Goal: Information Seeking & Learning: Learn about a topic

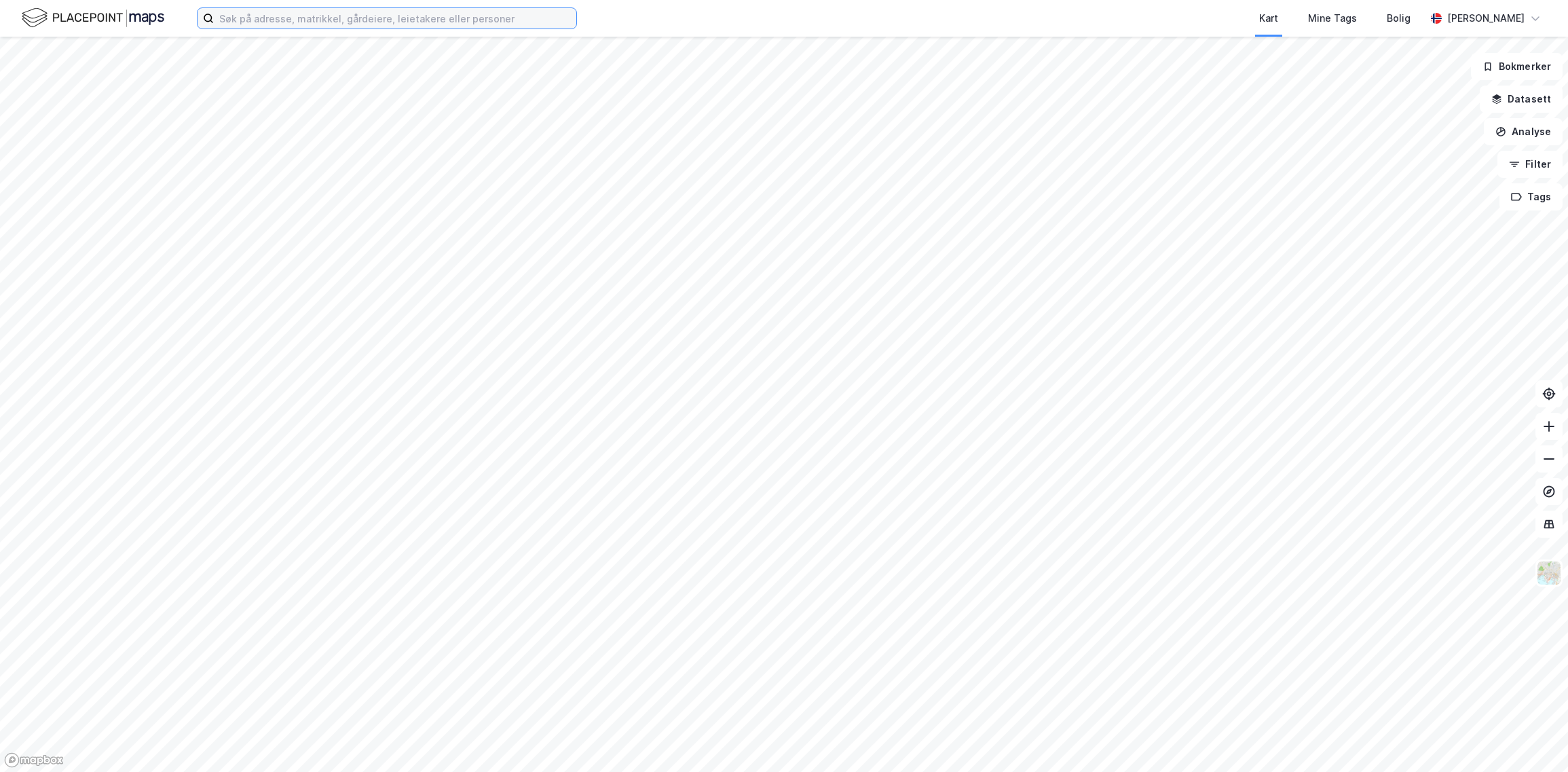
click at [249, 27] on input at bounding box center [395, 18] width 362 height 20
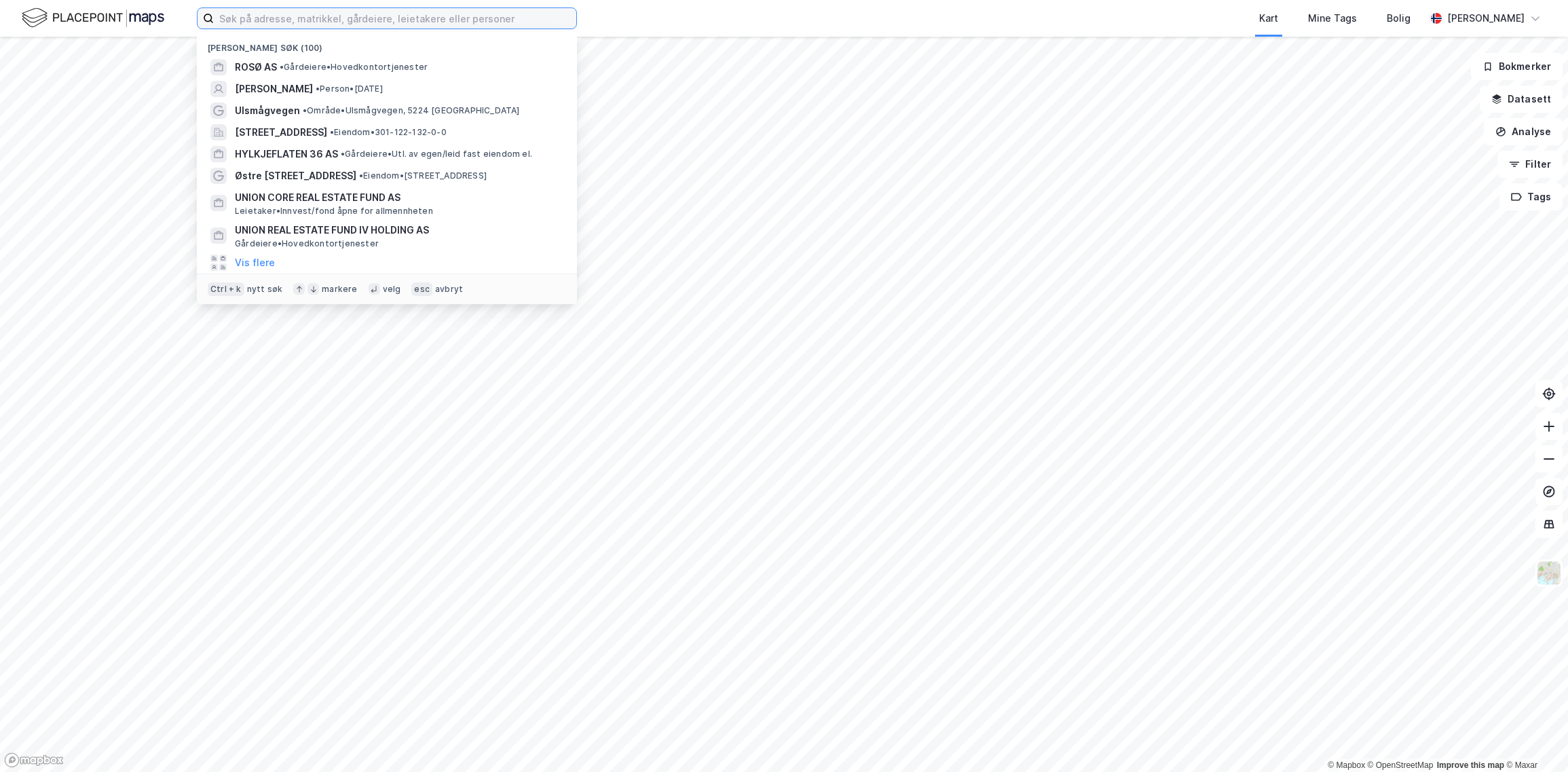
paste input "Torgallmenningen 2"
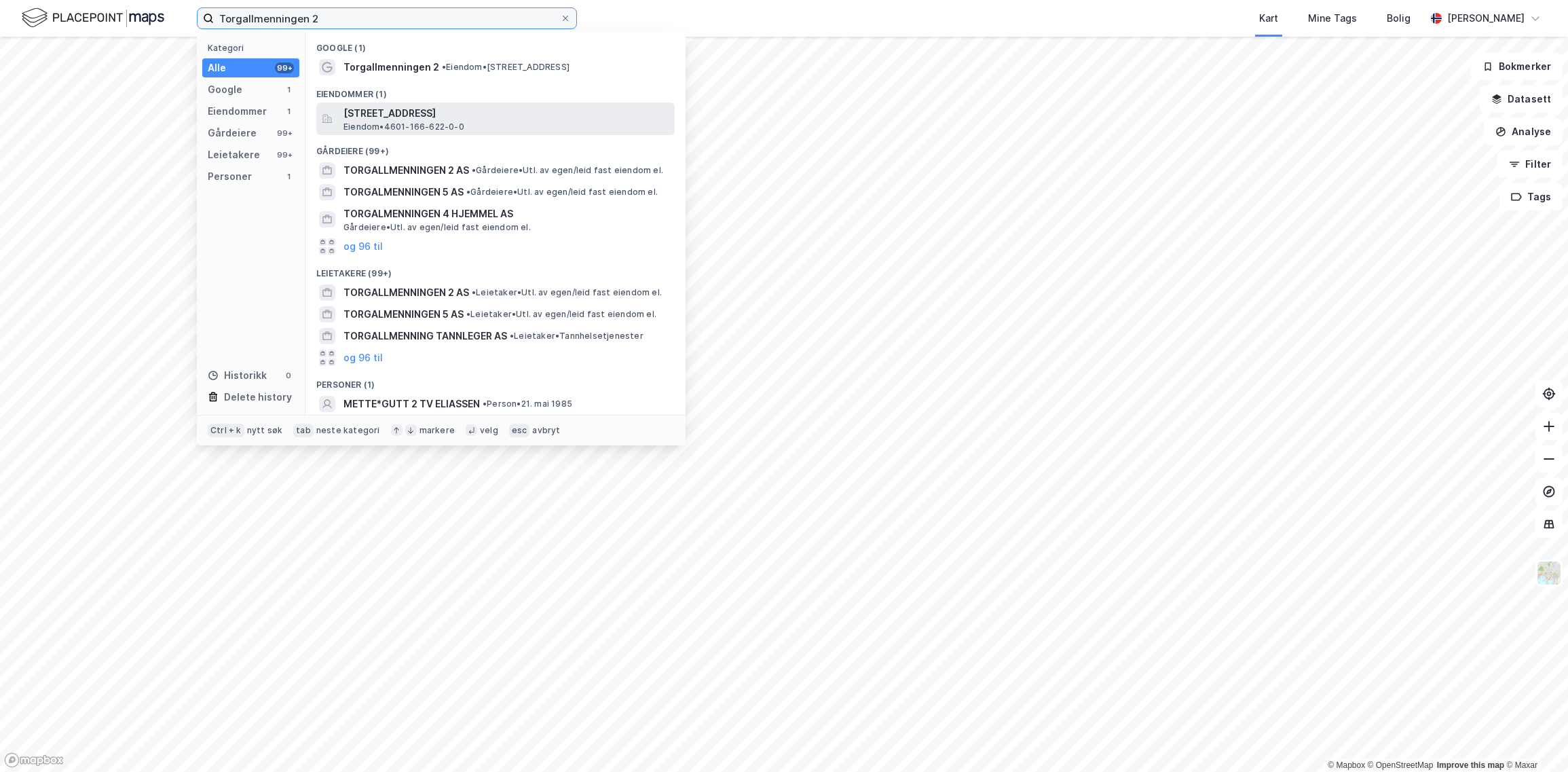
type input "Torgallmenningen 2"
click at [404, 111] on span "[STREET_ADDRESS]" at bounding box center [506, 113] width 326 height 16
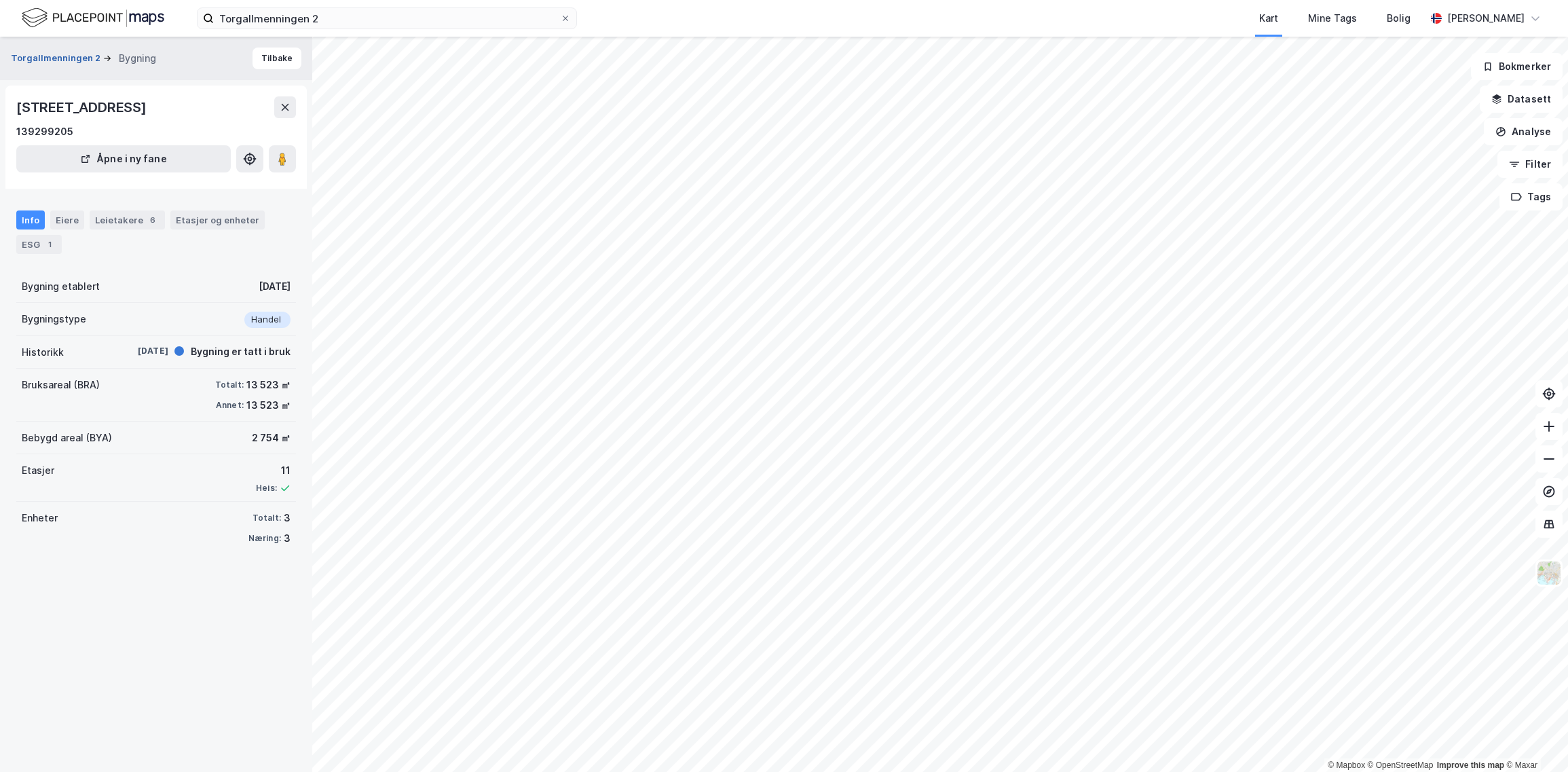
click at [77, 59] on button "Torgallmenningen 2" at bounding box center [57, 58] width 93 height 14
click at [36, 60] on button "Torgallmenningen 2" at bounding box center [57, 58] width 93 height 14
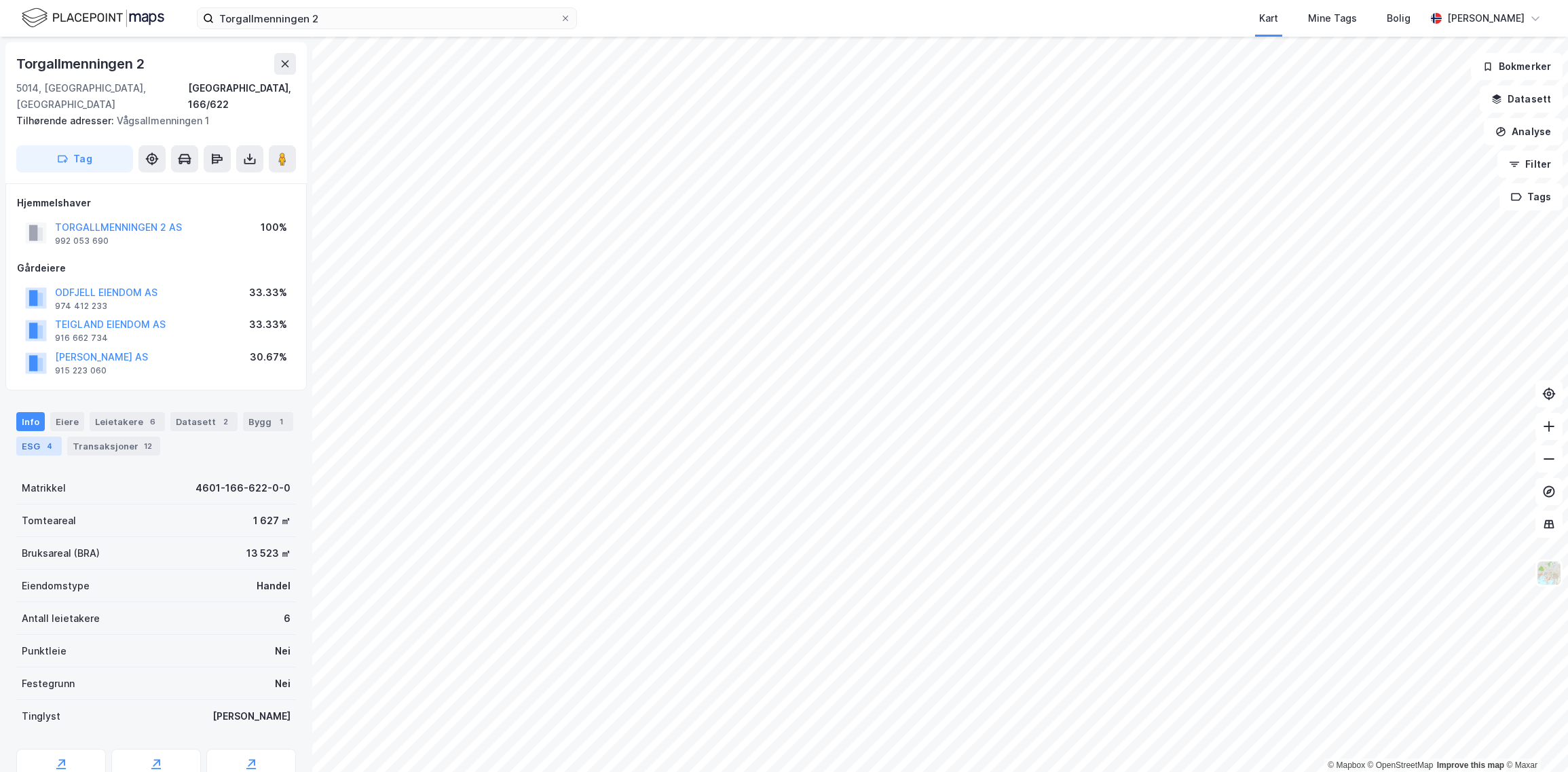
click at [36, 437] on div "ESG 4" at bounding box center [39, 446] width 45 height 19
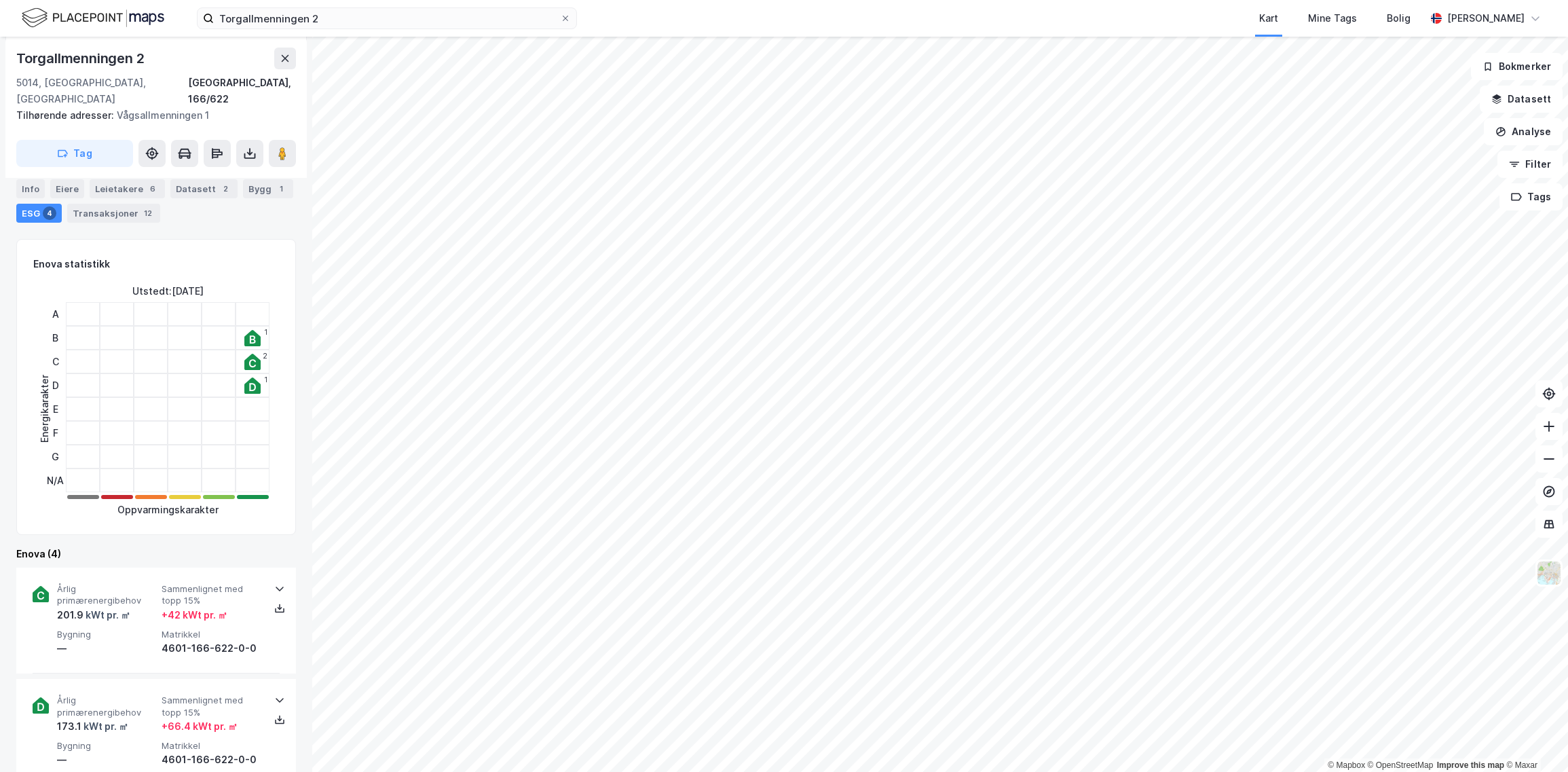
scroll to position [255, 0]
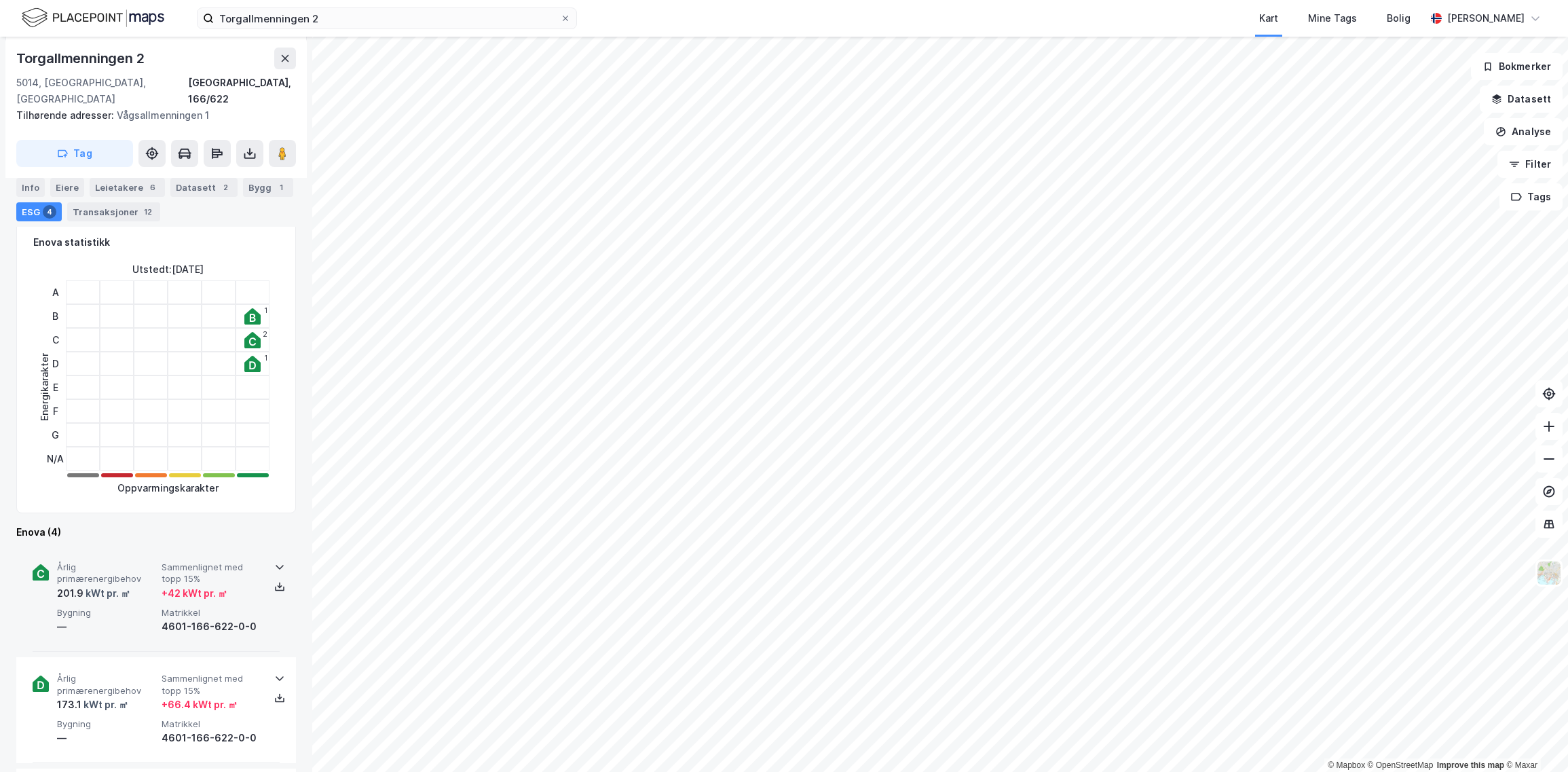
click at [231, 585] on div "+ 42 kWt pr. ㎡" at bounding box center [211, 593] width 99 height 16
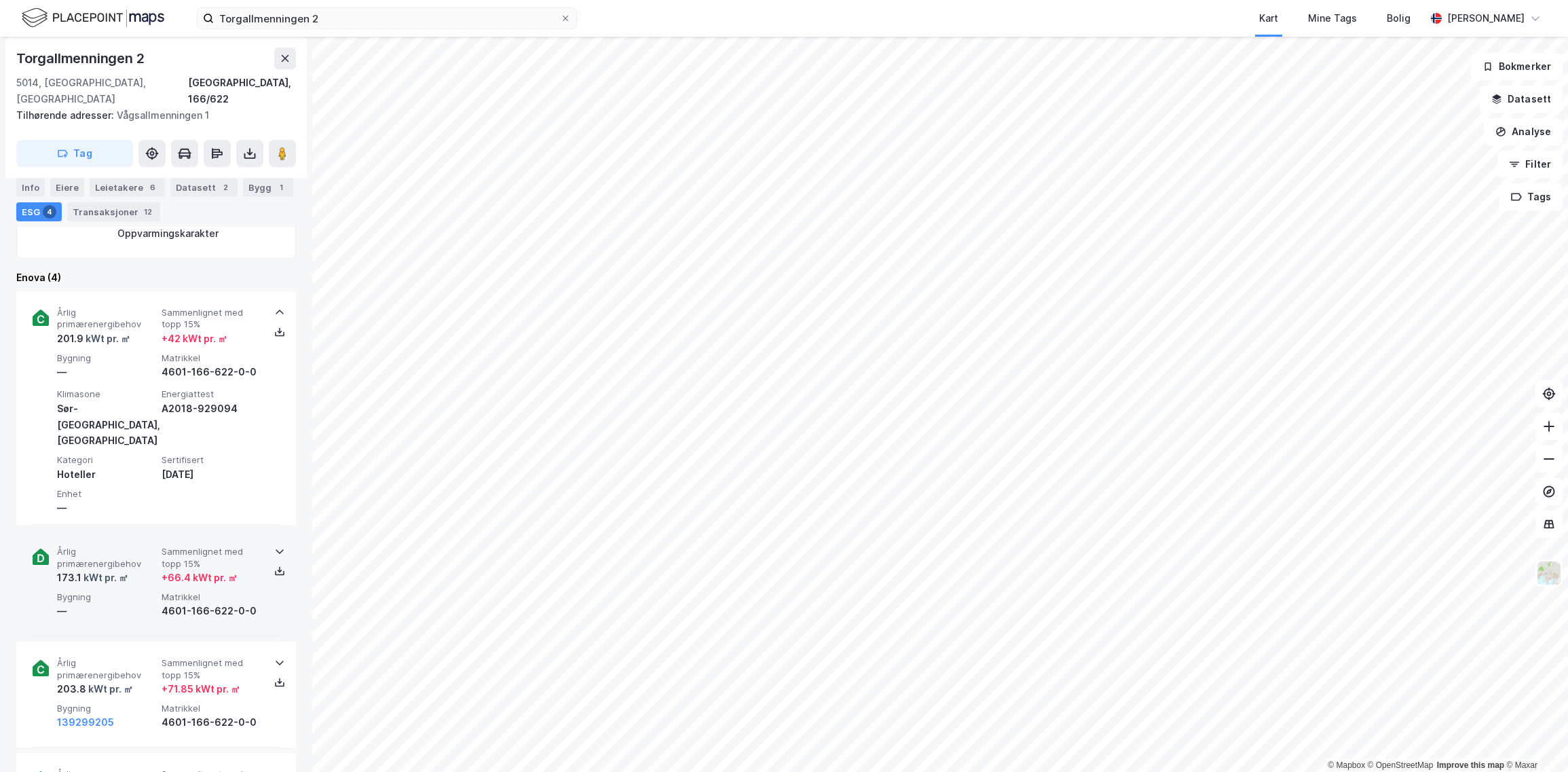
scroll to position [679, 0]
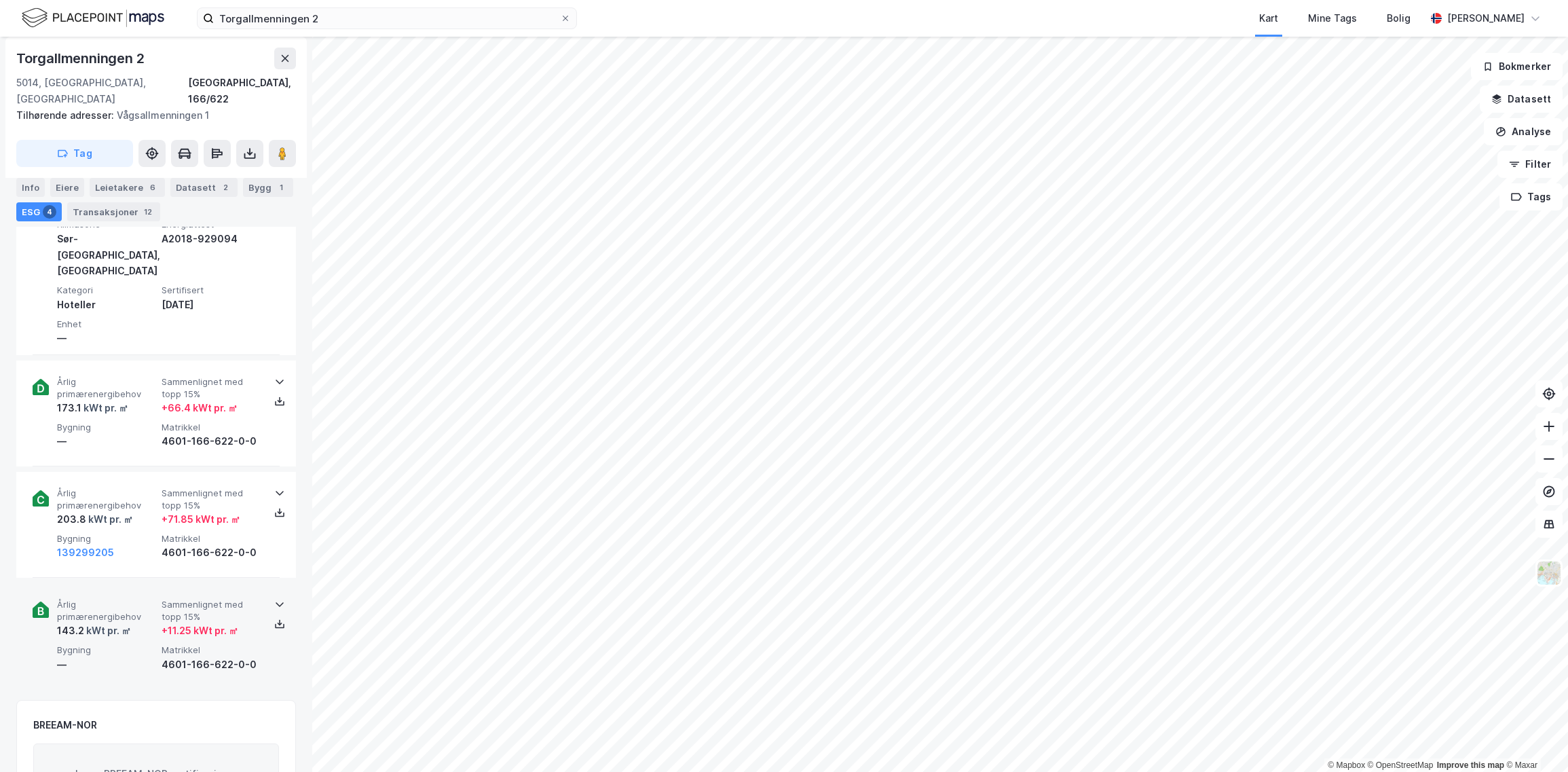
click at [196, 623] on div "+ 11.25 kWt pr. ㎡" at bounding box center [199, 630] width 77 height 16
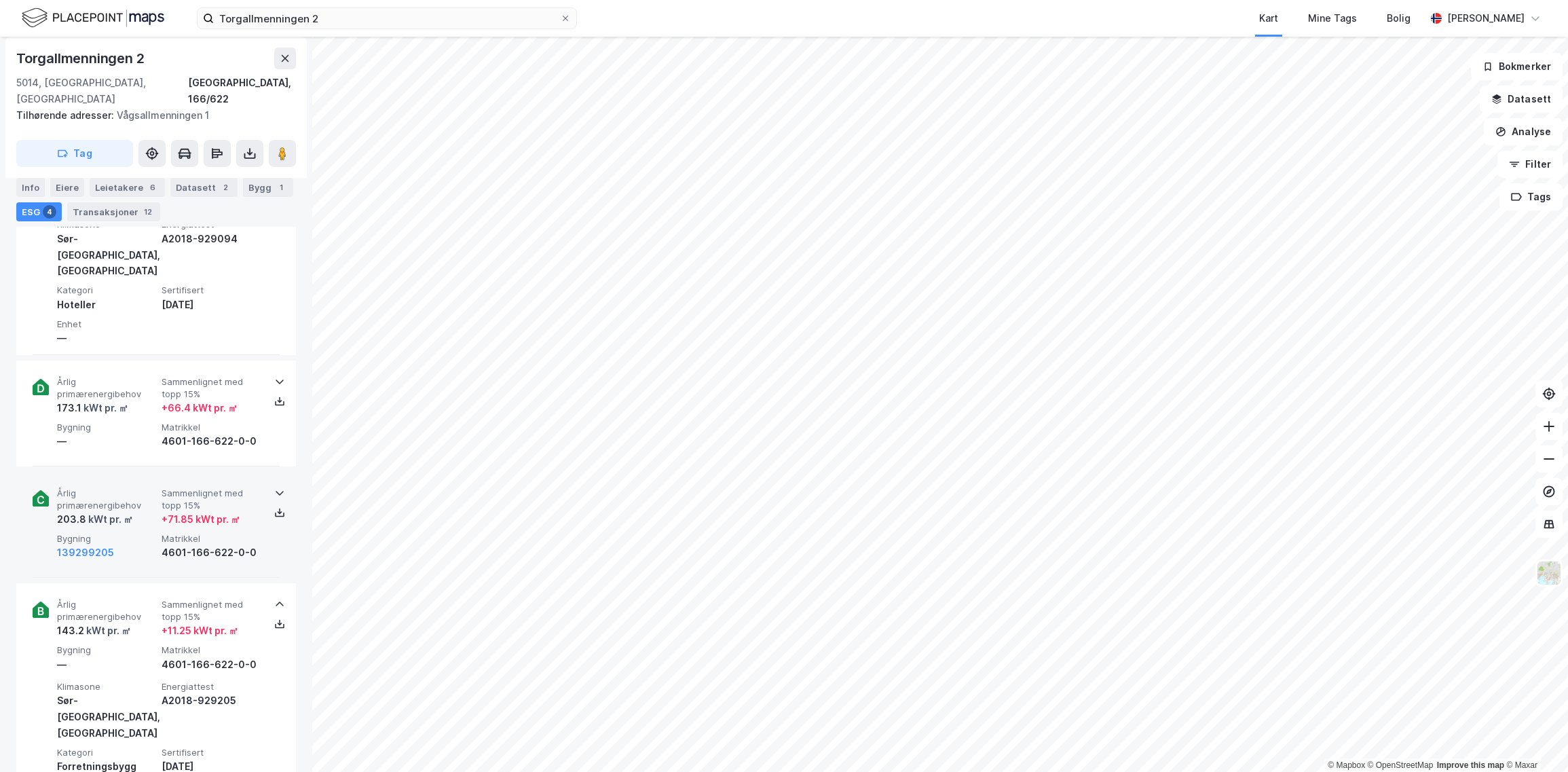
click at [173, 544] on div "4601-166-622-0-0" at bounding box center [211, 552] width 99 height 16
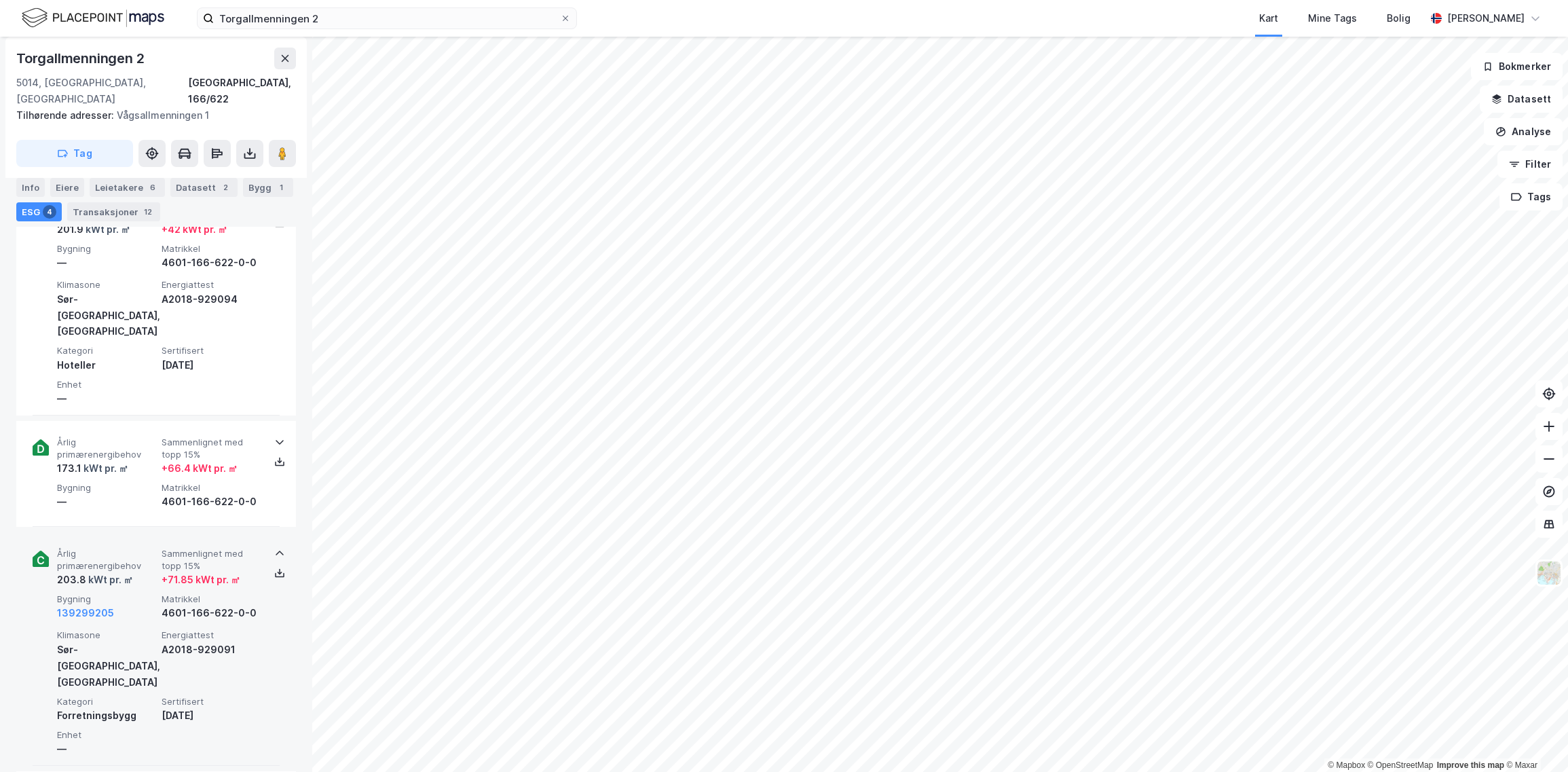
scroll to position [594, 0]
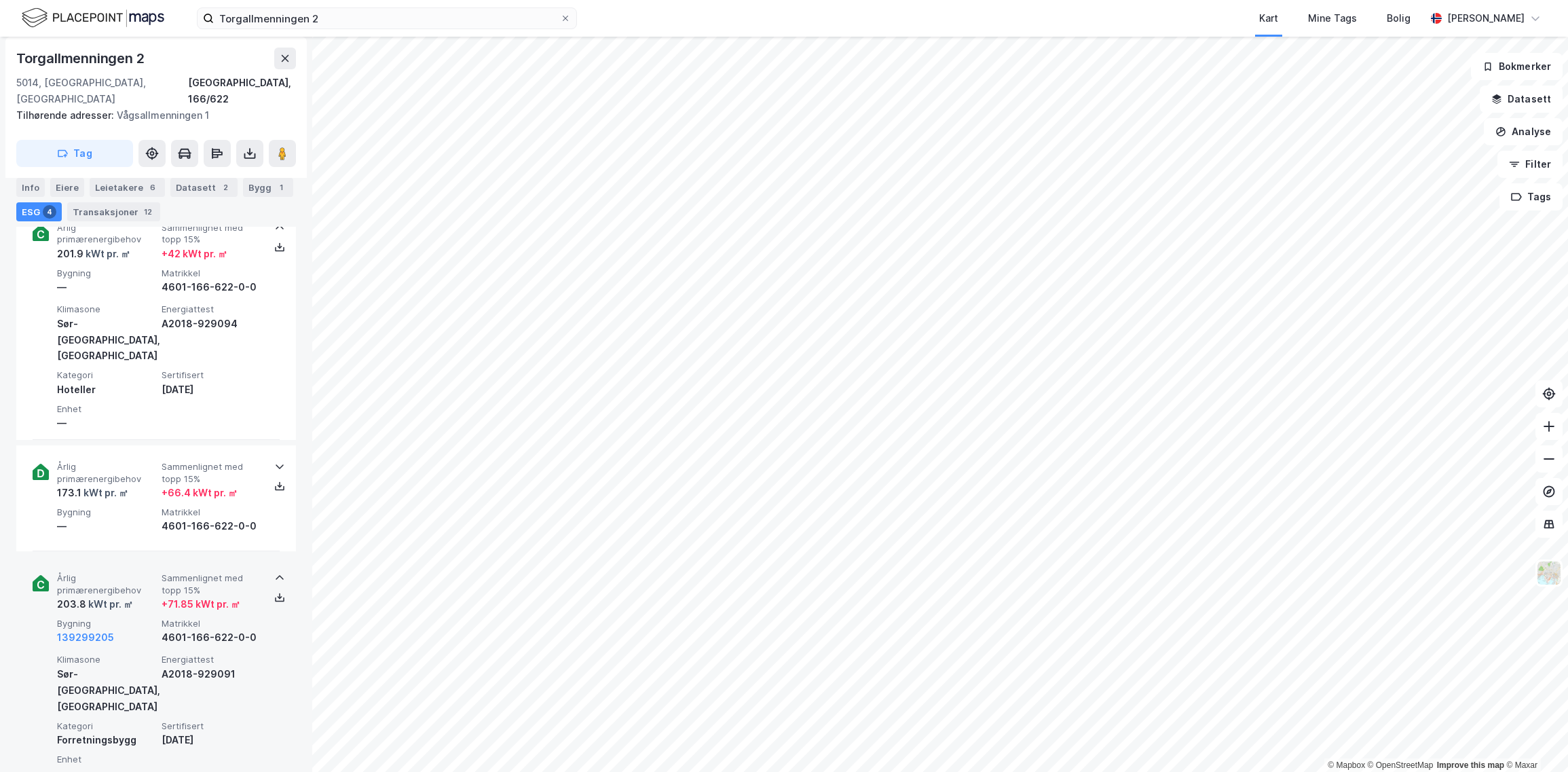
click at [191, 507] on span "Matrikkel" at bounding box center [211, 512] width 99 height 11
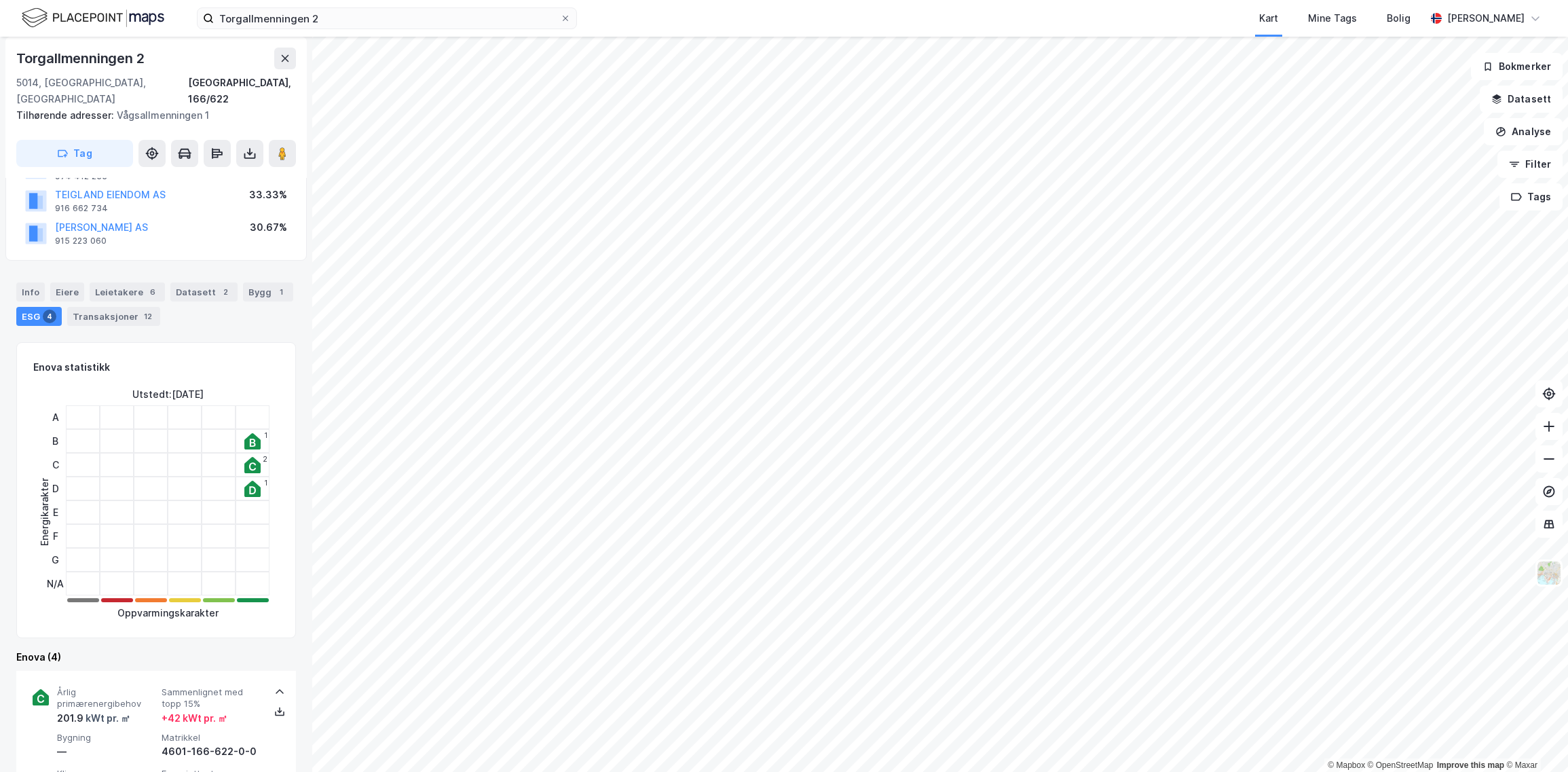
scroll to position [340, 0]
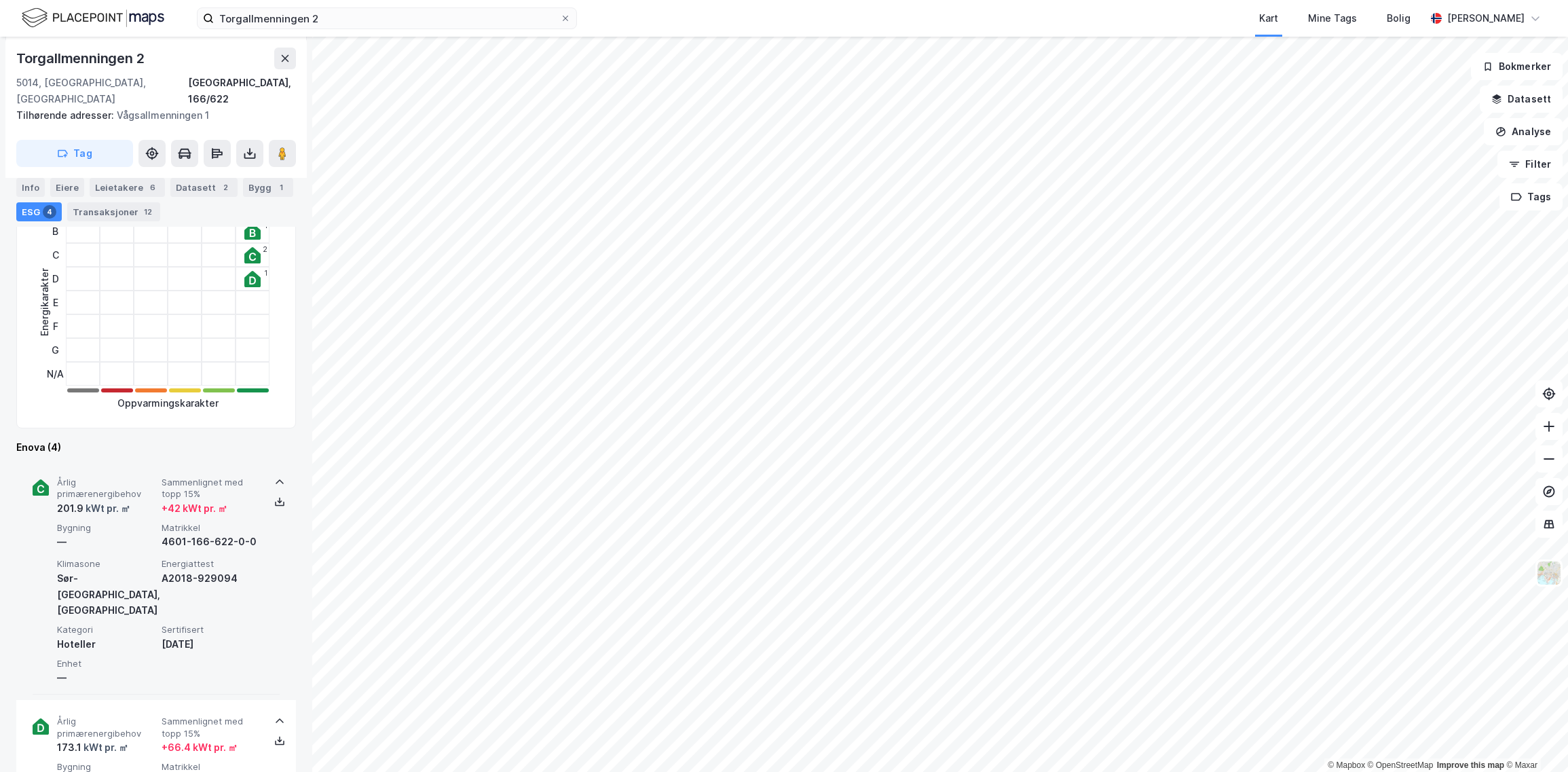
click at [243, 609] on div "Klimasone [GEOGRAPHIC_DATA], kyst Energiattest A2018-929094 Kategori Hoteller S…" at bounding box center [158, 622] width 204 height 127
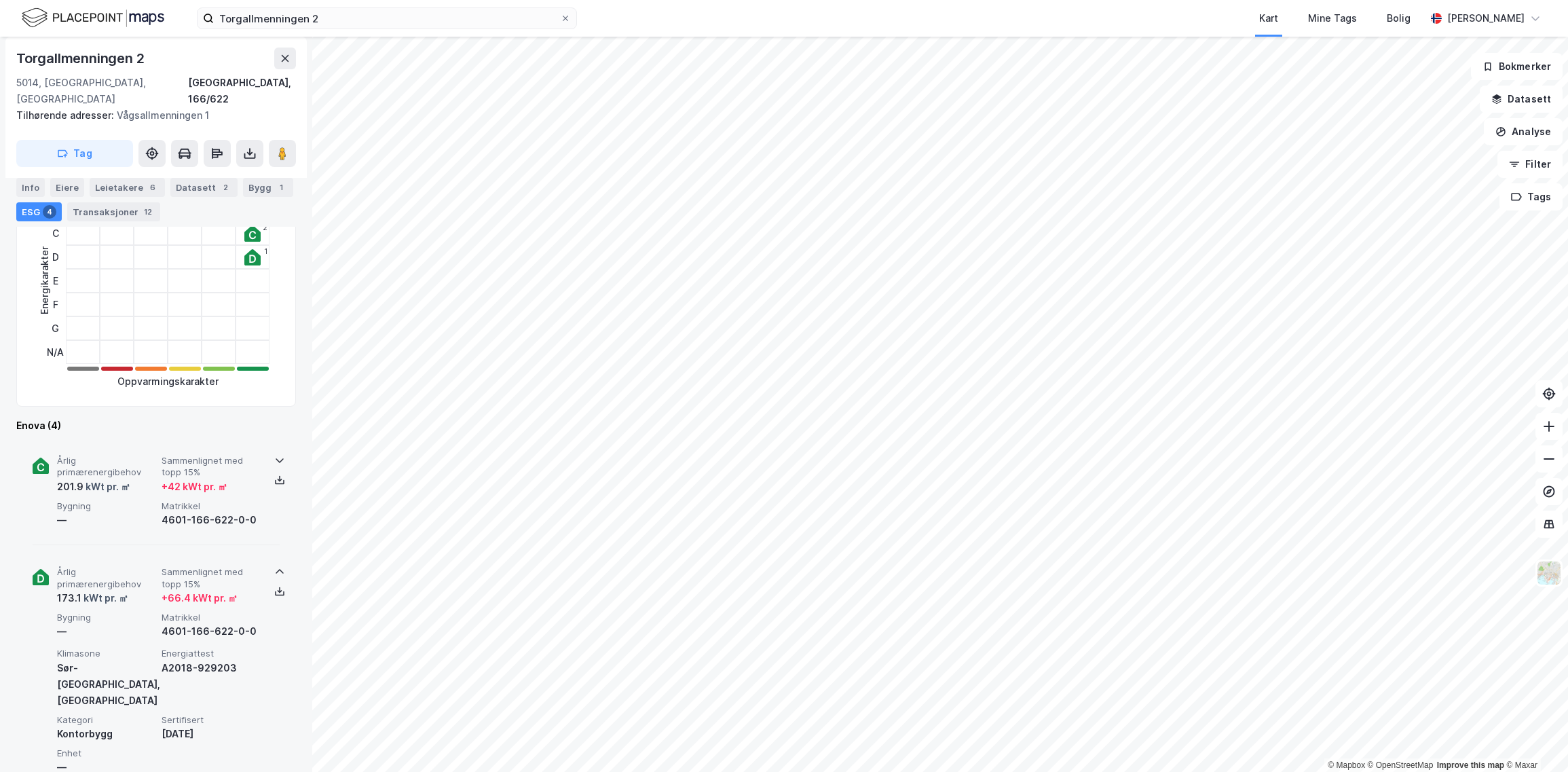
scroll to position [170, 0]
